Goal: Task Accomplishment & Management: Manage account settings

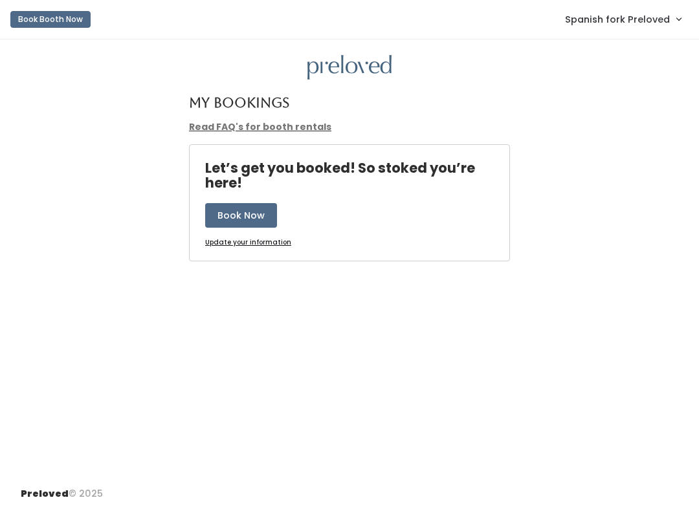
click at [634, 32] on link "Spanish fork Preloved" at bounding box center [623, 19] width 142 height 28
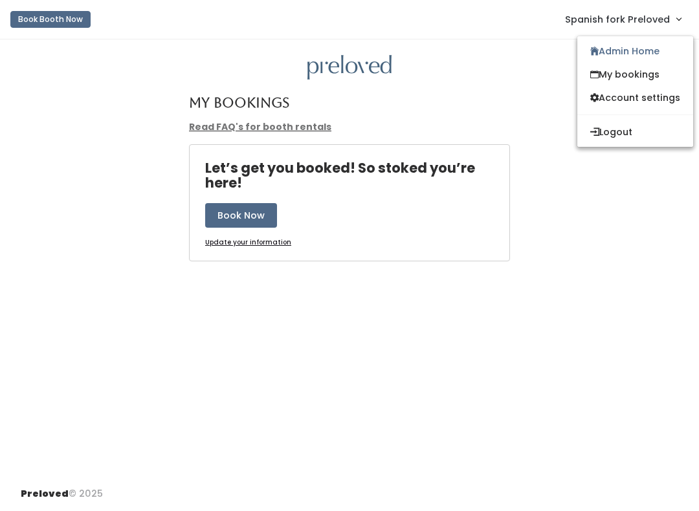
click at [658, 82] on link "My bookings" at bounding box center [635, 74] width 116 height 23
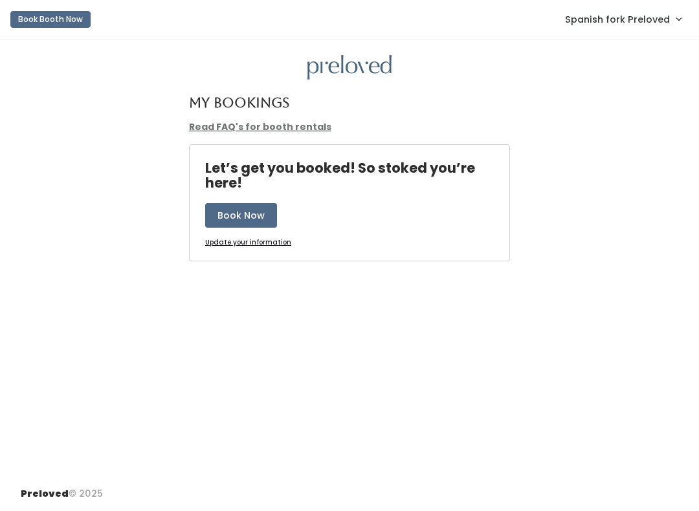
click at [652, 23] on span "Spanish fork Preloved" at bounding box center [617, 19] width 105 height 14
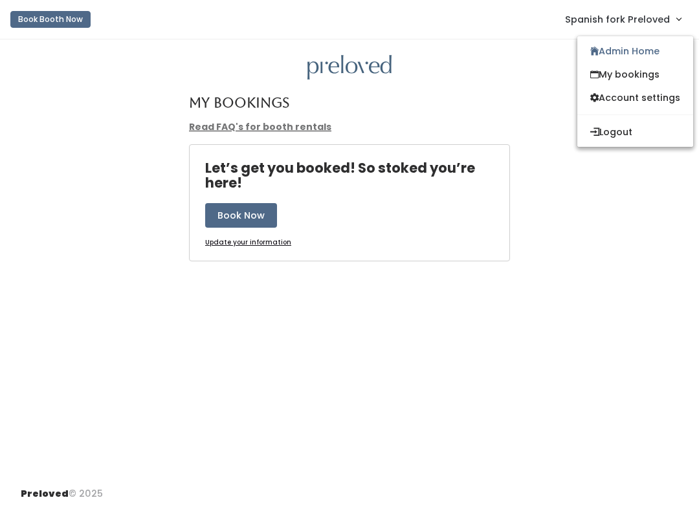
click at [653, 60] on link "Admin Home" at bounding box center [635, 50] width 116 height 23
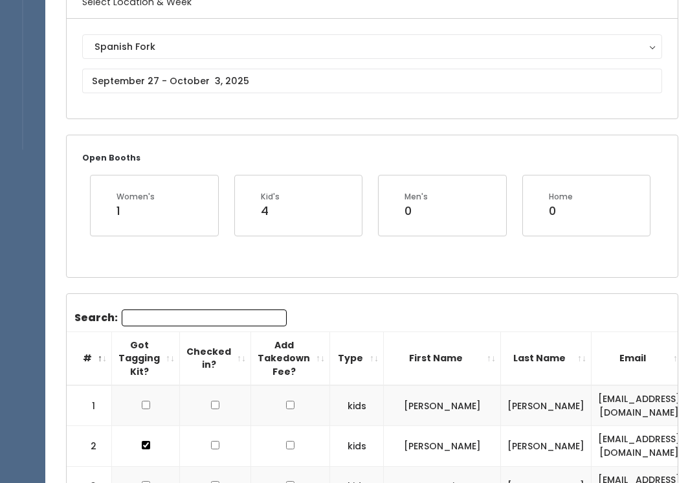
scroll to position [118, 0]
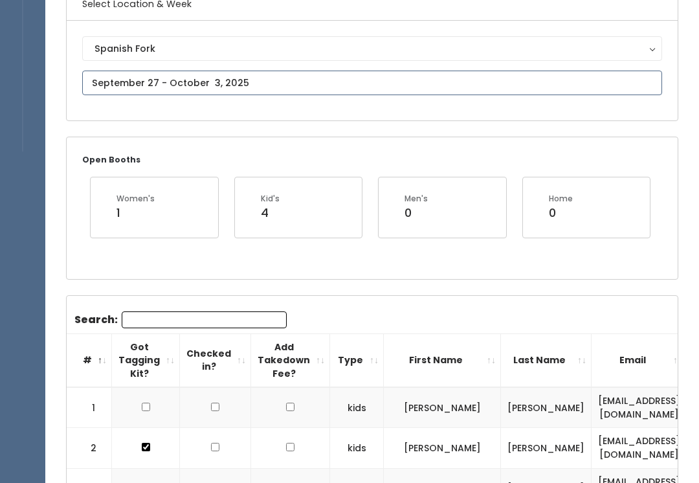
click at [625, 79] on input "text" at bounding box center [372, 83] width 580 height 25
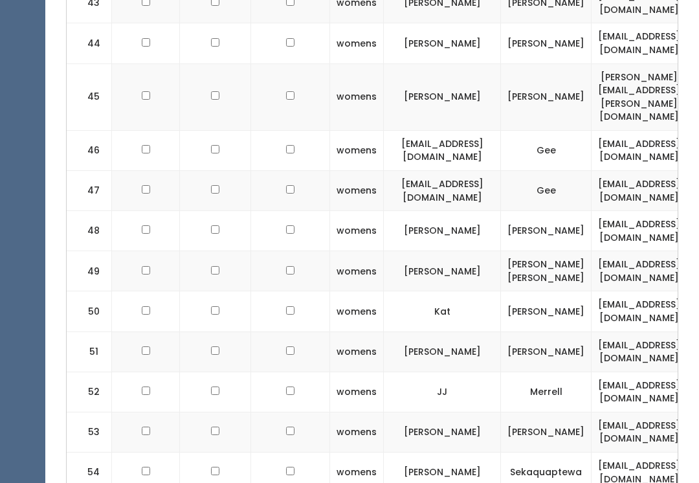
scroll to position [2266, 0]
click at [142, 386] on input "checkbox" at bounding box center [146, 390] width 8 height 8
checkbox input "true"
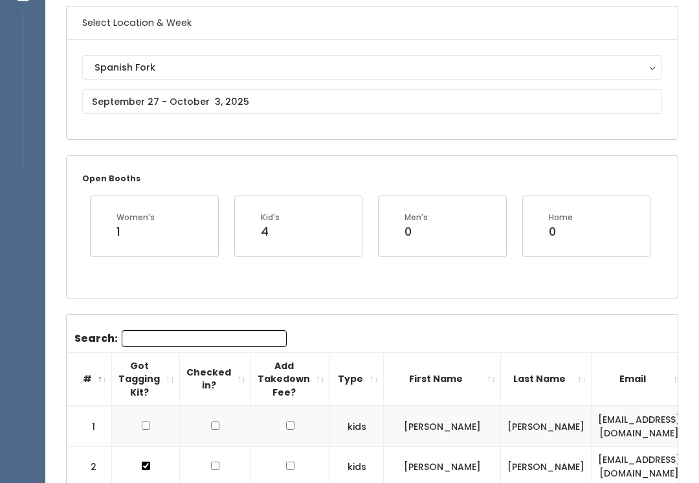
scroll to position [0, 0]
